Goal: Information Seeking & Learning: Understand process/instructions

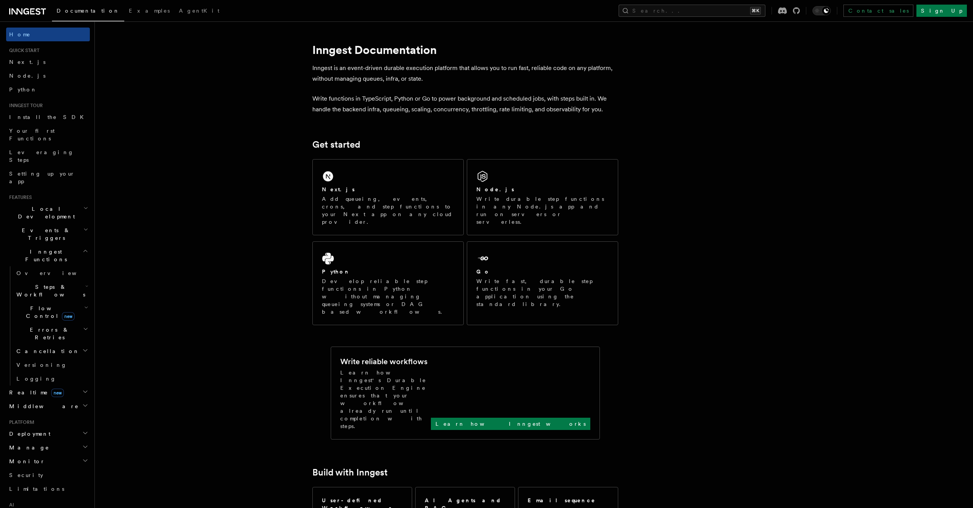
click at [61, 323] on h2 "Errors & Retries" at bounding box center [51, 333] width 76 height 21
click at [66, 358] on link "Retries" at bounding box center [55, 365] width 69 height 14
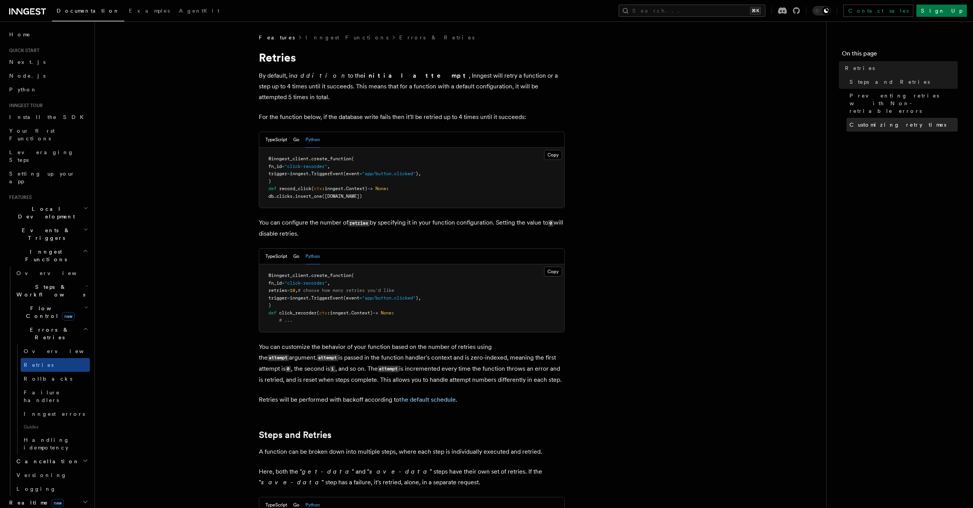
click at [911, 118] on link "Customizing retry times" at bounding box center [902, 125] width 111 height 14
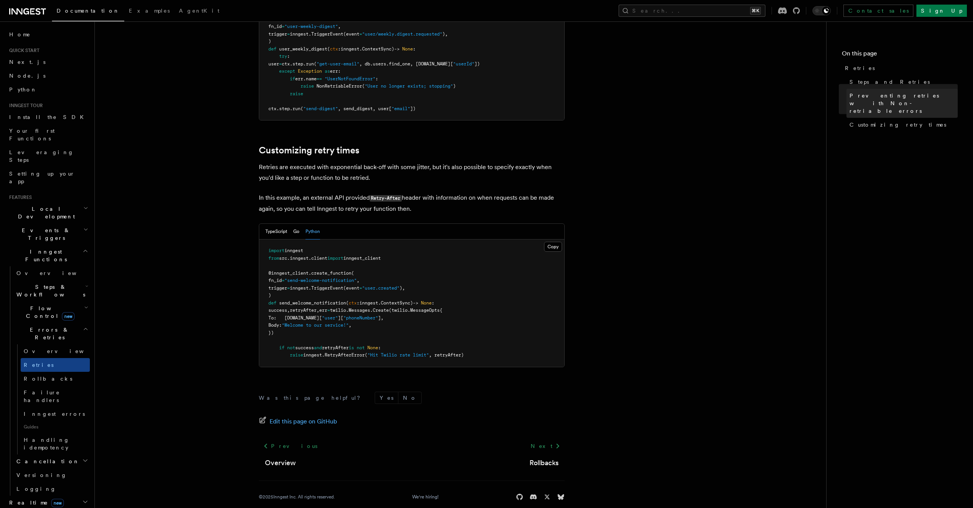
click at [904, 97] on span "Preventing retries with Non-retriable errors" at bounding box center [904, 103] width 108 height 23
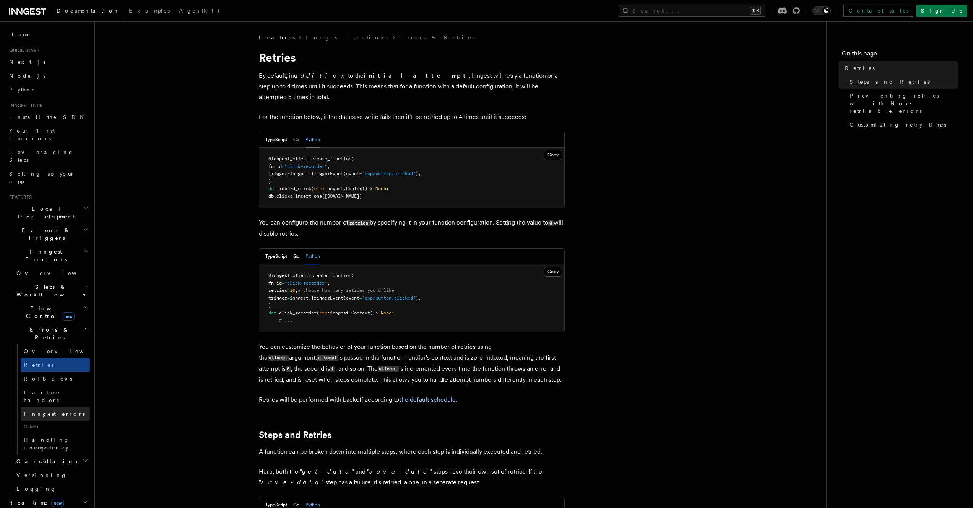
click at [53, 407] on link "Inngest errors" at bounding box center [55, 414] width 69 height 14
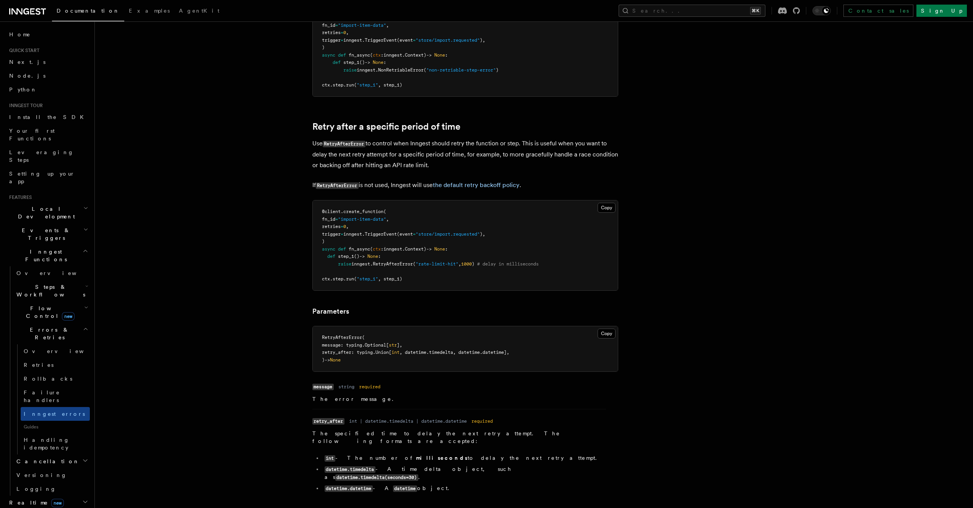
scroll to position [123, 0]
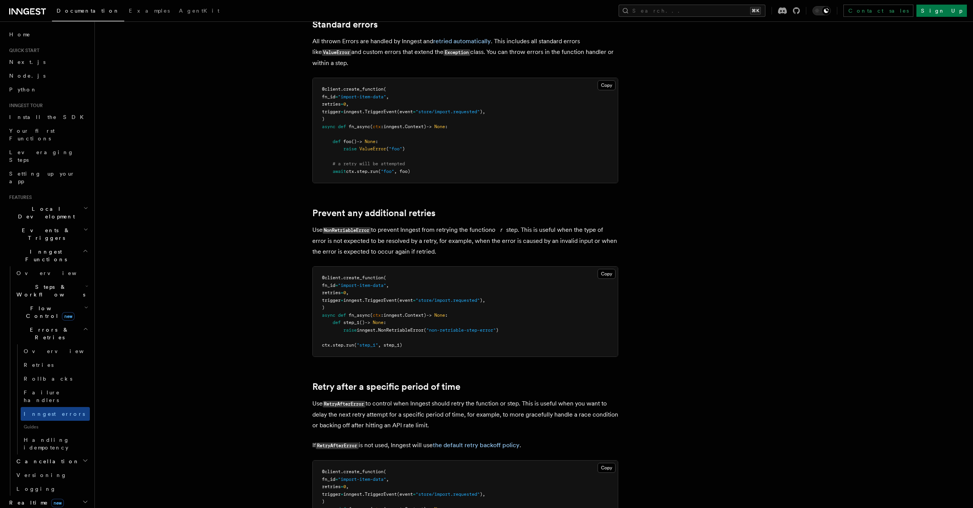
click at [527, 349] on pre "@client . create_function ( fn_id = "import-item-data" , retries = 0 , trigger …" at bounding box center [465, 312] width 305 height 90
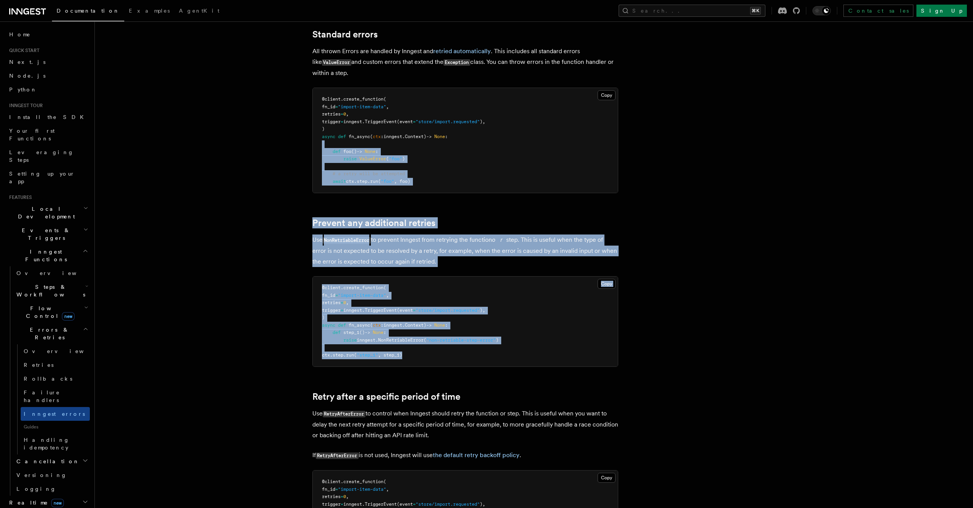
scroll to position [109, 0]
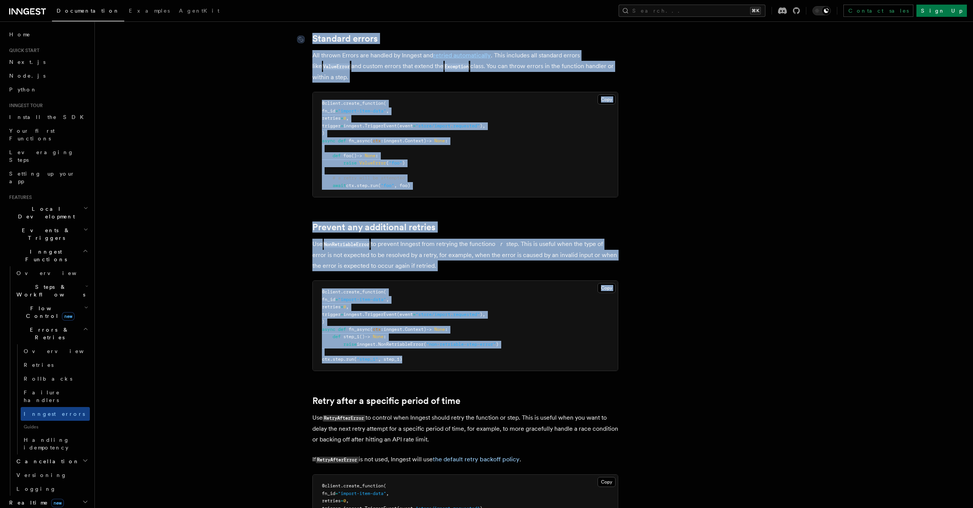
drag, startPoint x: 527, startPoint y: 348, endPoint x: 309, endPoint y: 35, distance: 381.1
click at [309, 35] on article "Features Inngest Functions Errors & Retries Inngest Errors Inngest automaticall…" at bounding box center [514, 517] width 814 height 1184
copy article "Standard errors All thrown Errors are handled by Inngest and retried automatica…"
